Goal: Task Accomplishment & Management: Use online tool/utility

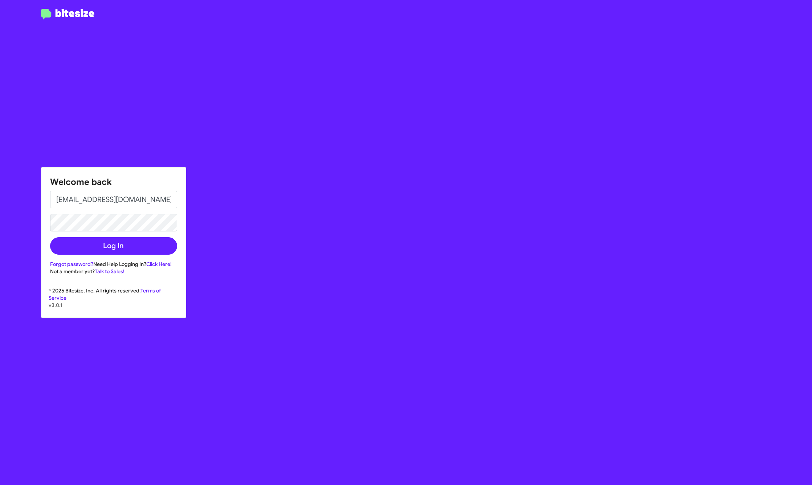
type input "assistant@bitesize.co"
click at [113, 246] on button "Log In" at bounding box center [113, 245] width 127 height 17
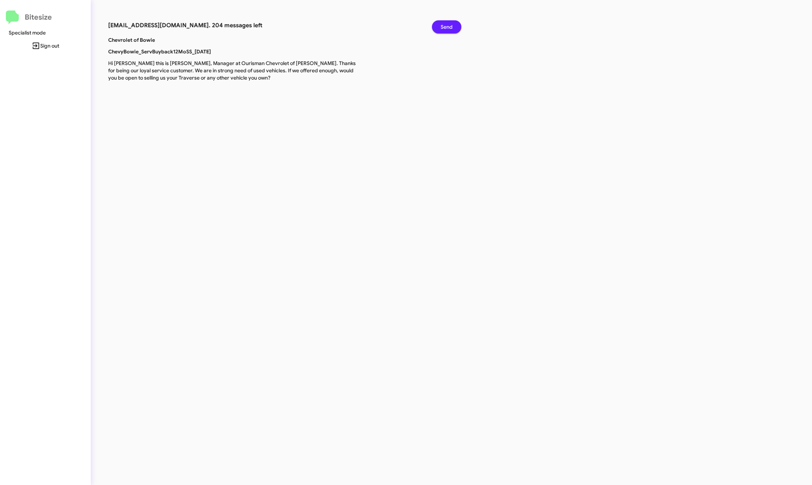
click at [17, 31] on label "Specialist mode" at bounding box center [45, 32] width 91 height 7
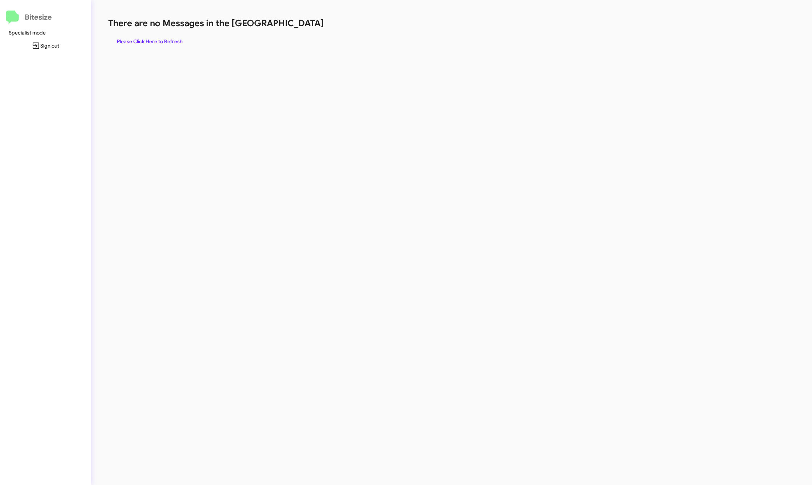
click at [37, 46] on icon at bounding box center [36, 45] width 9 height 9
